Goal: Use online tool/utility: Utilize a website feature to perform a specific function

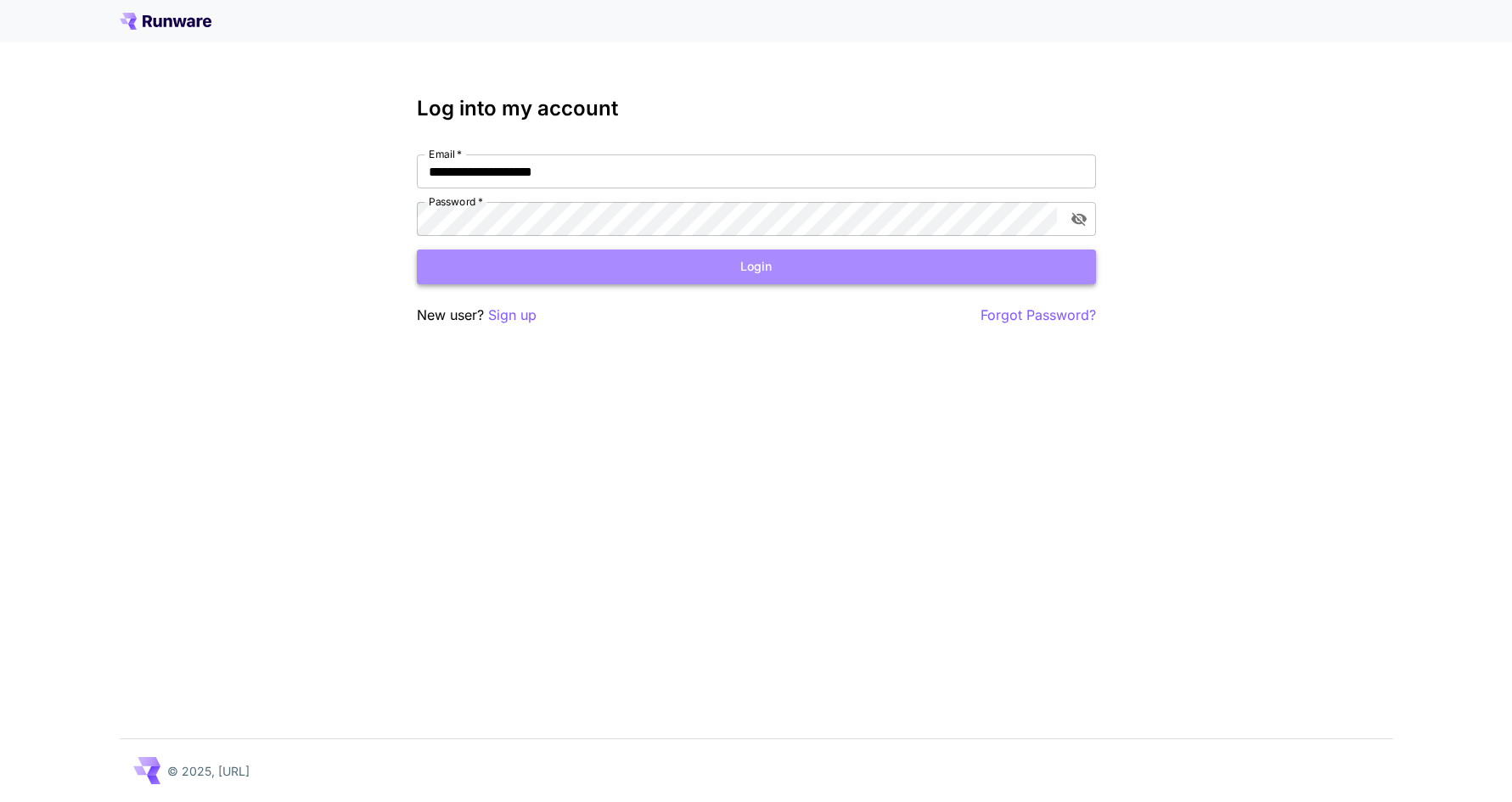
click at [757, 276] on button "Login" at bounding box center [756, 267] width 679 height 35
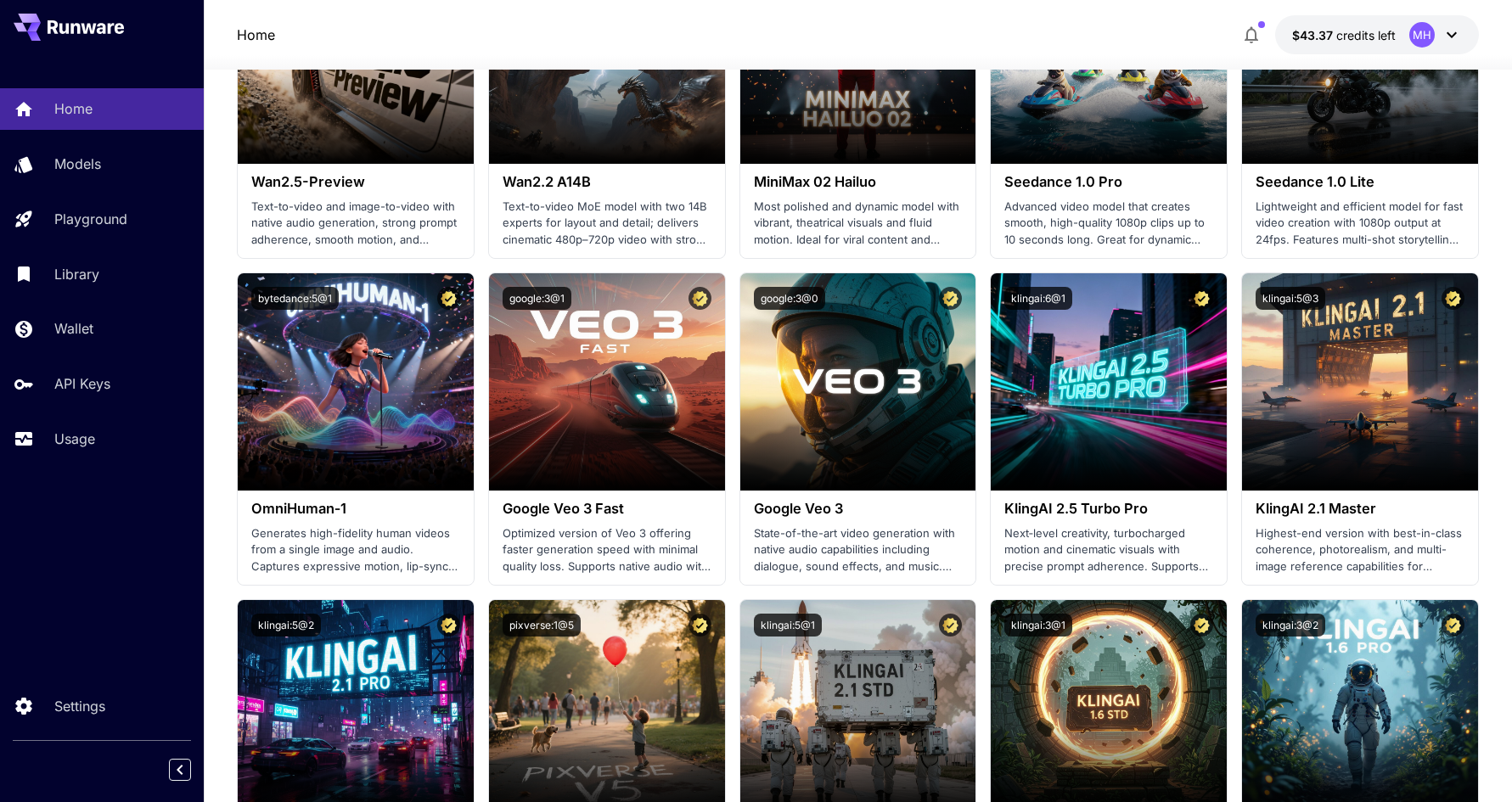
scroll to position [541, 0]
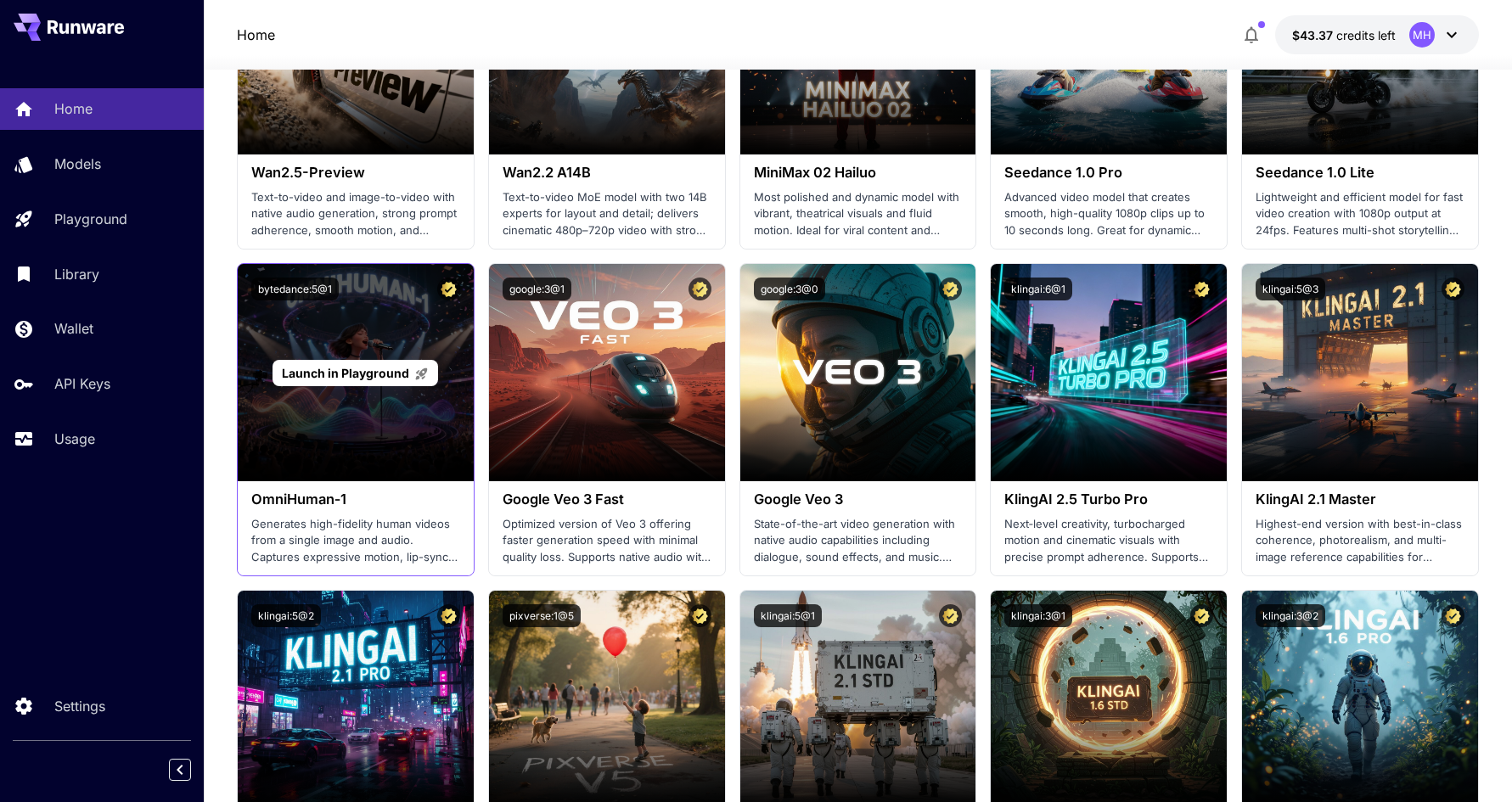
click at [336, 376] on span "Launch in Playground" at bounding box center [346, 372] width 127 height 14
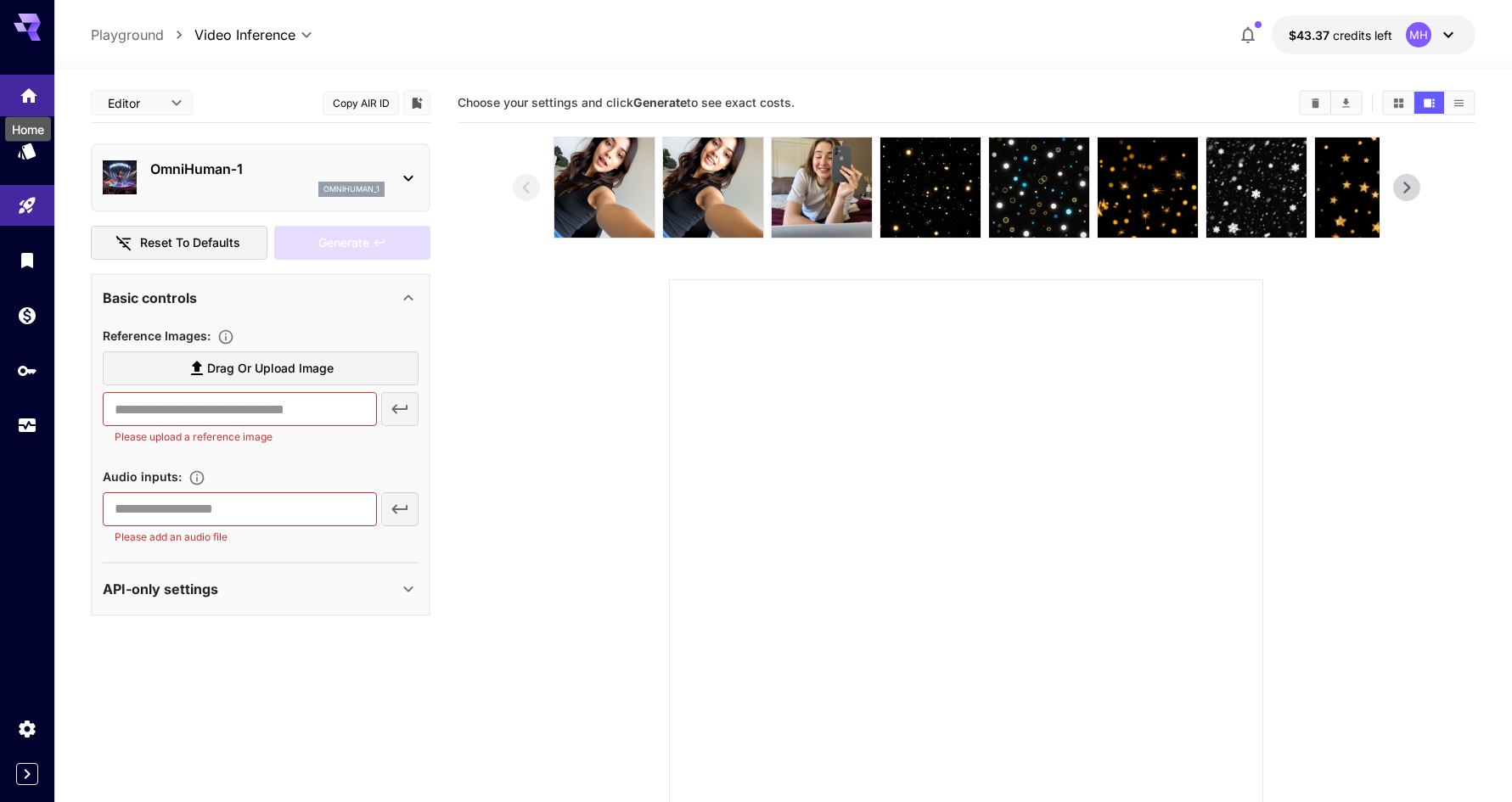
click at [28, 102] on link at bounding box center [27, 96] width 54 height 42
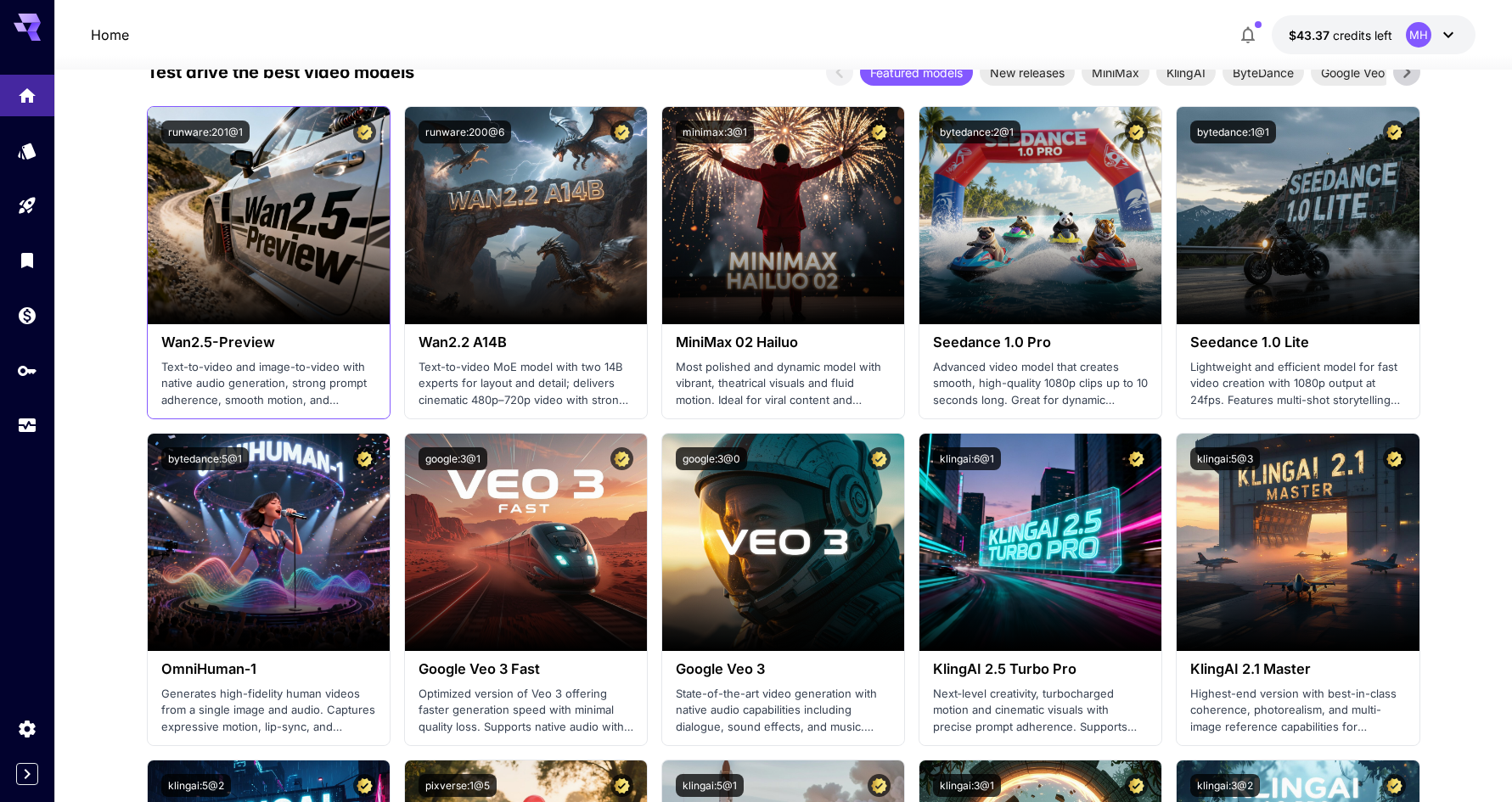
scroll to position [373, 0]
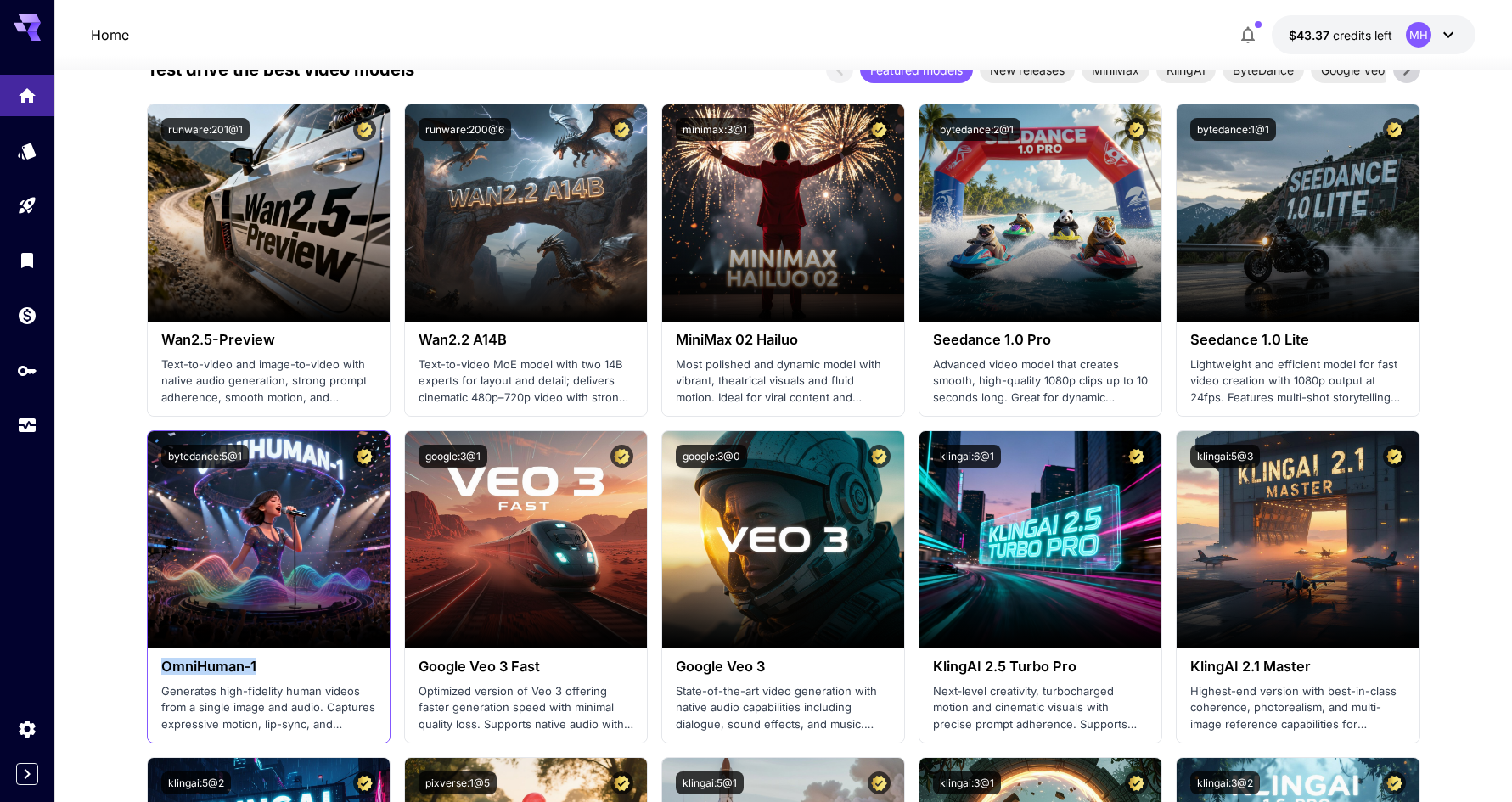
drag, startPoint x: 165, startPoint y: 665, endPoint x: 257, endPoint y: 668, distance: 92.0
click at [257, 668] on h3 "OmniHuman‑1" at bounding box center [268, 667] width 215 height 16
copy h3 "OmniHuman‑1"
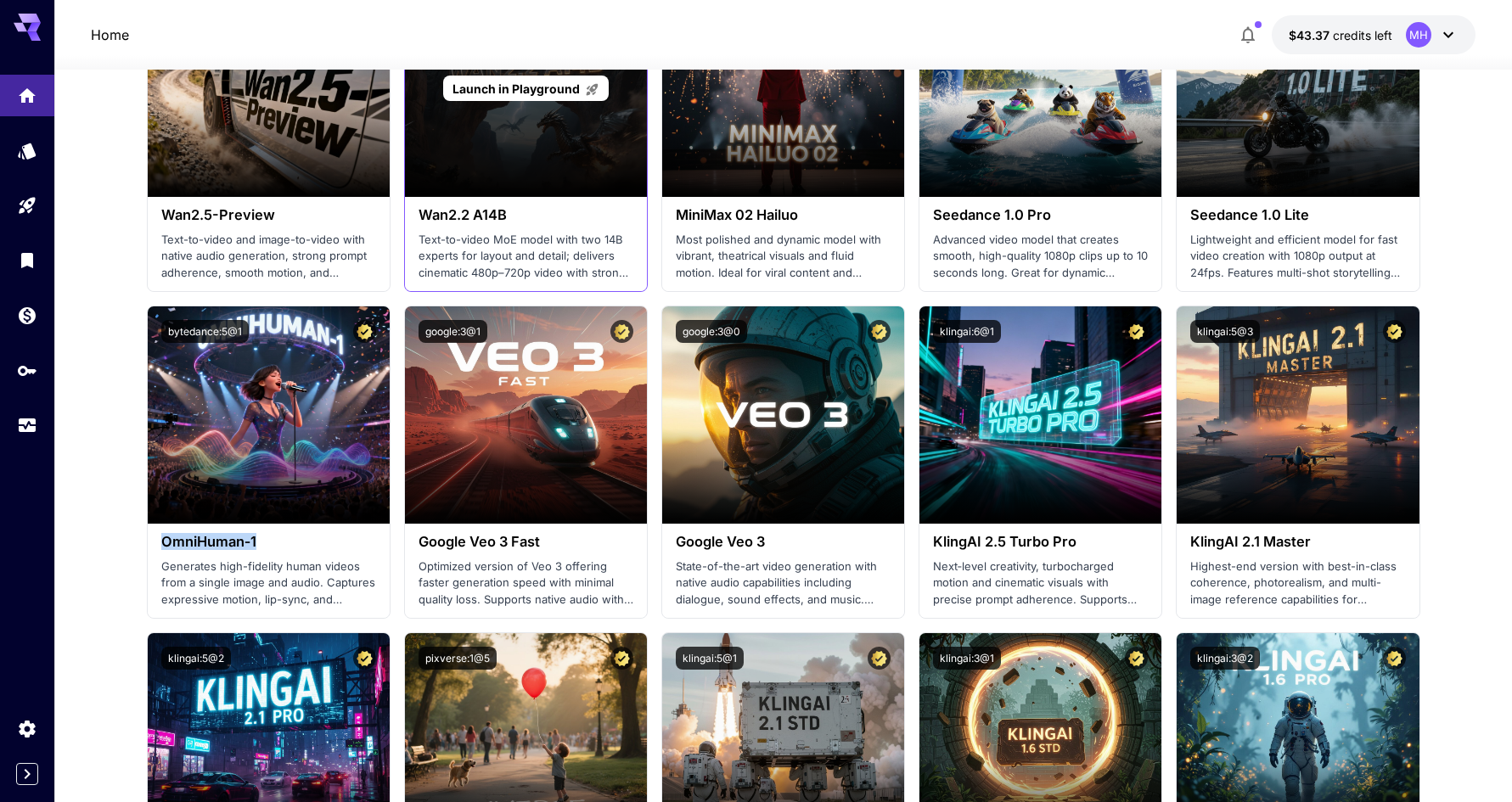
scroll to position [499, 0]
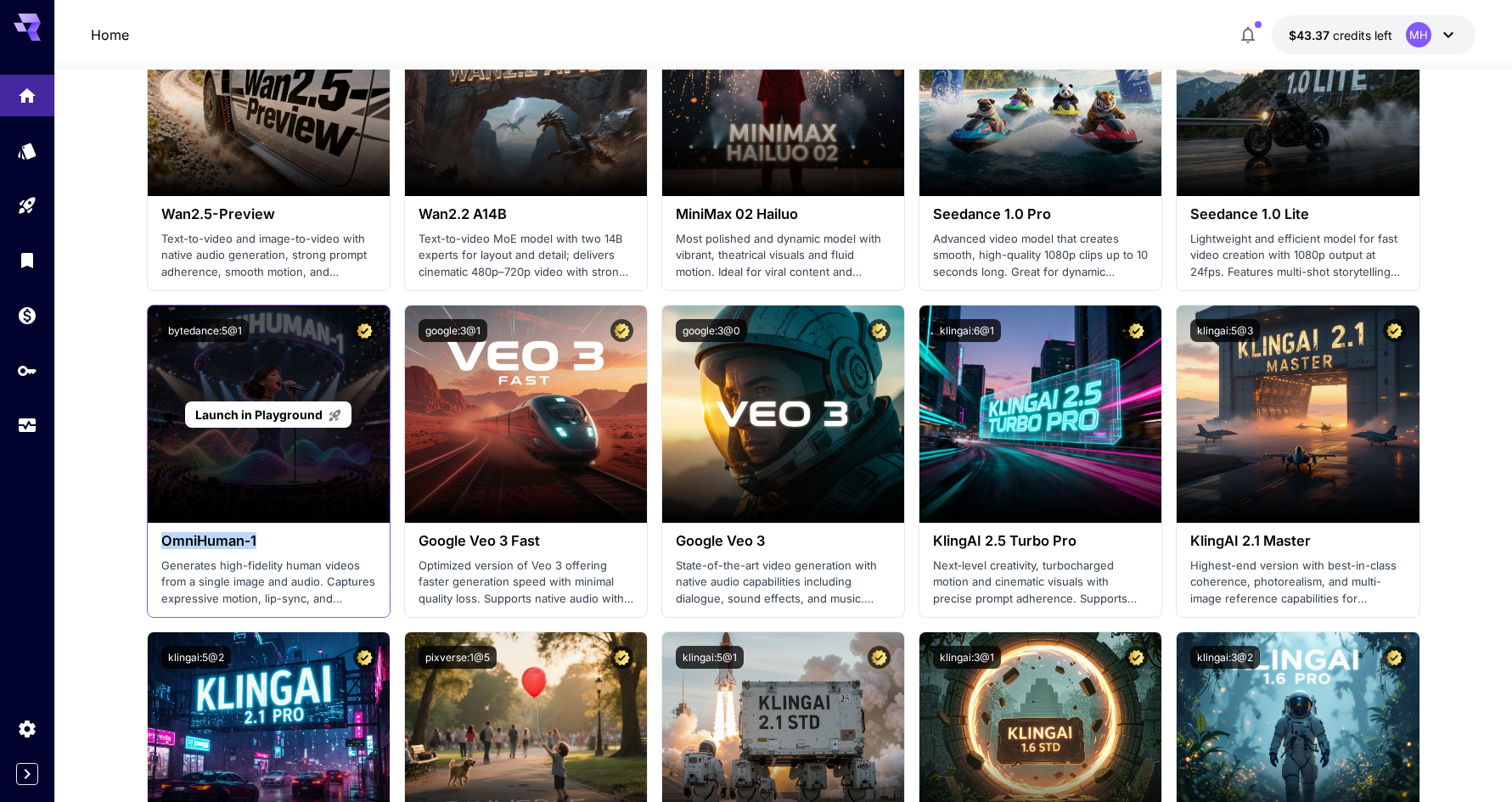
click at [275, 414] on span "Launch in Playground" at bounding box center [258, 414] width 127 height 14
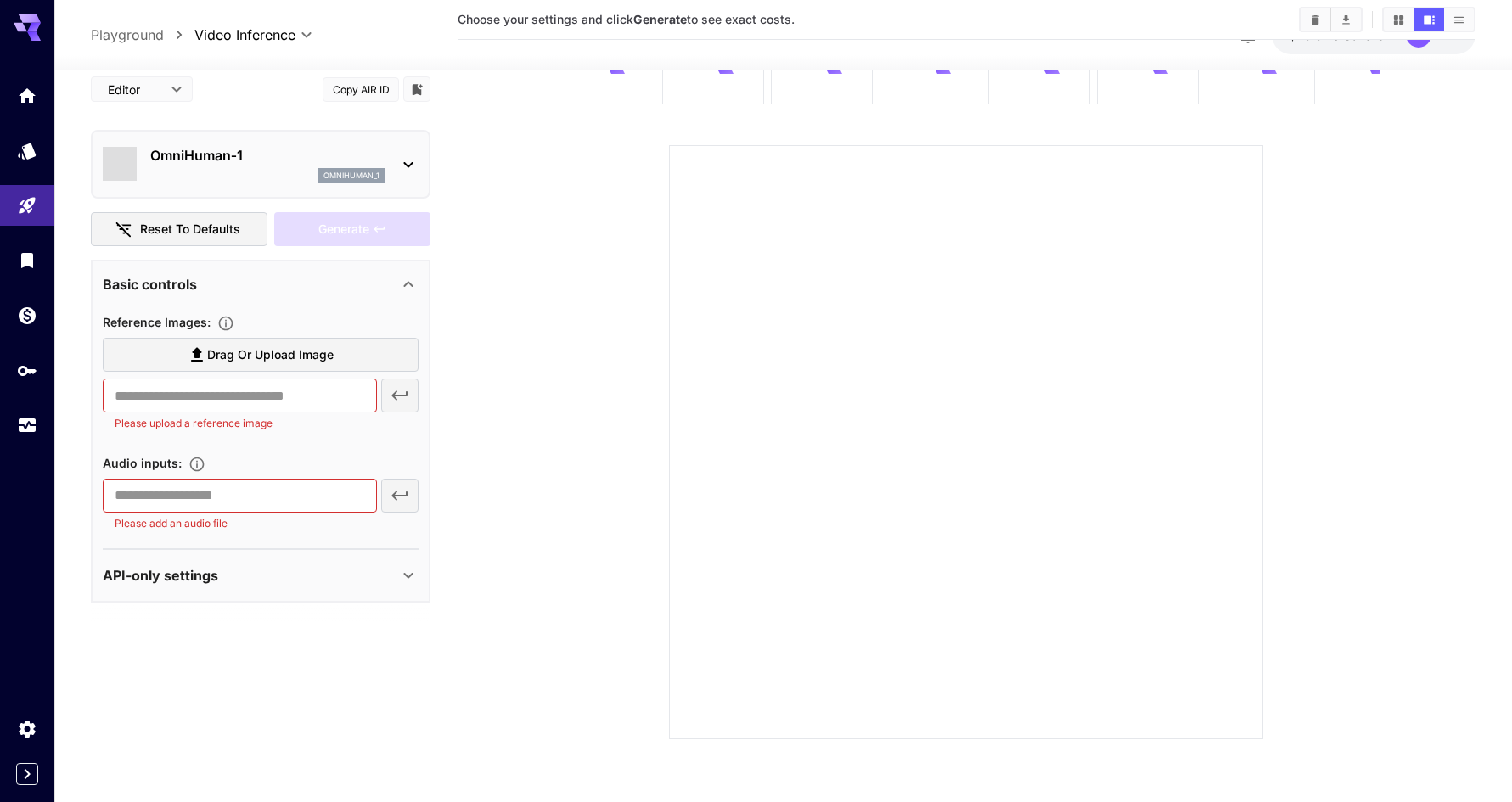
scroll to position [134, 0]
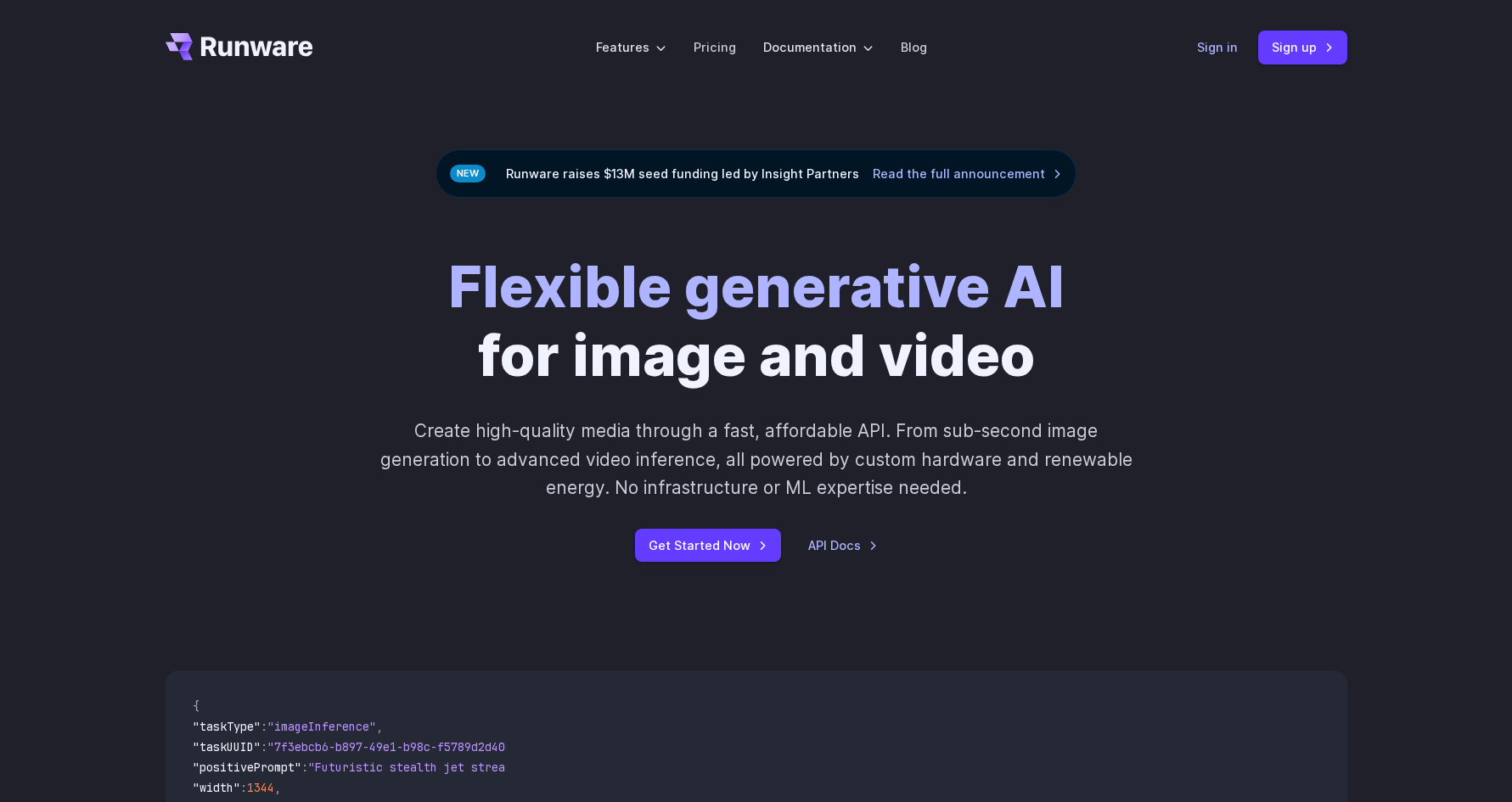
click at [1214, 47] on link "Sign in" at bounding box center [1217, 46] width 41 height 20
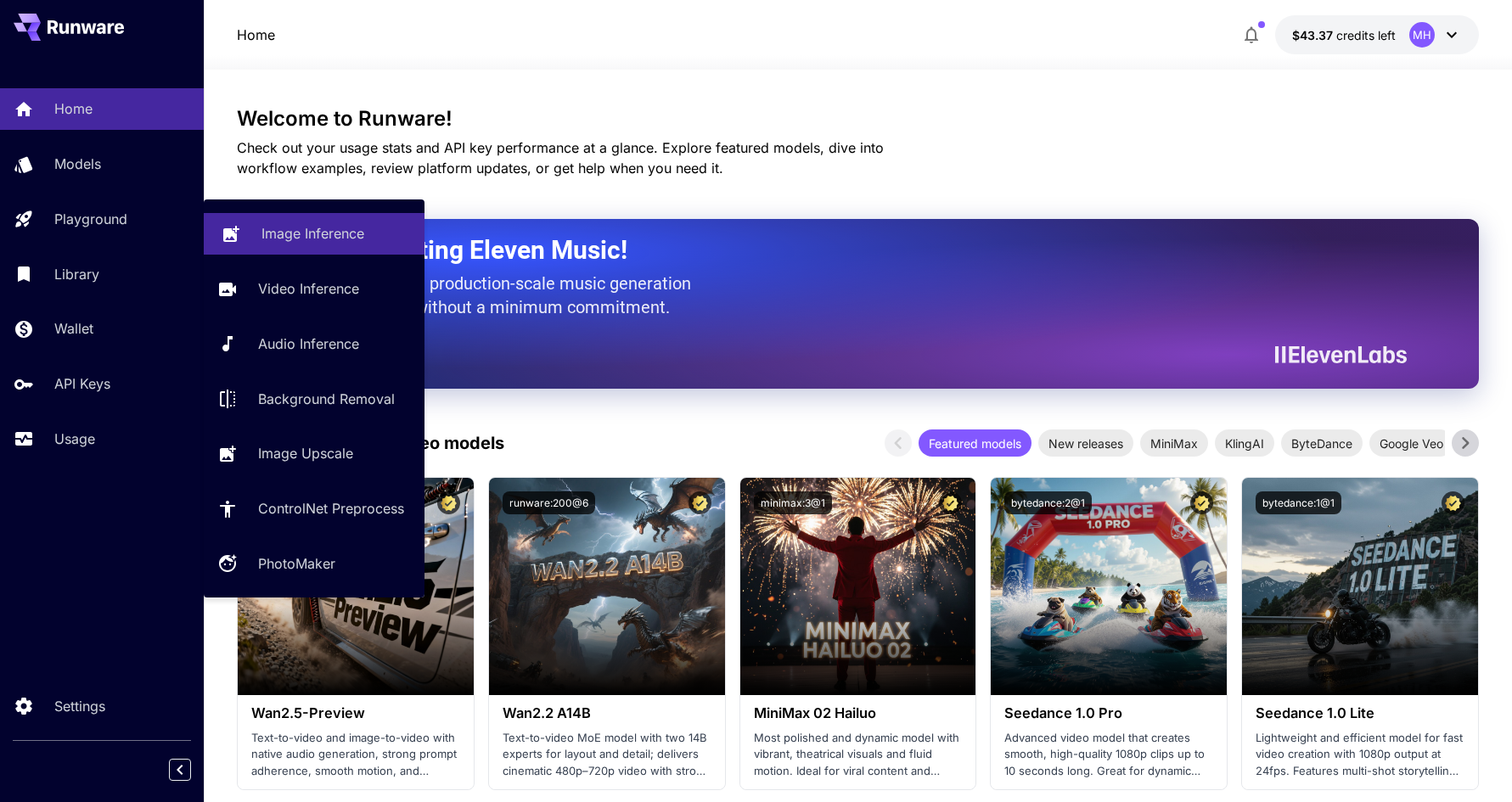
click at [264, 225] on p "Image Inference" at bounding box center [312, 234] width 102 height 21
